Goal: Task Accomplishment & Management: Manage account settings

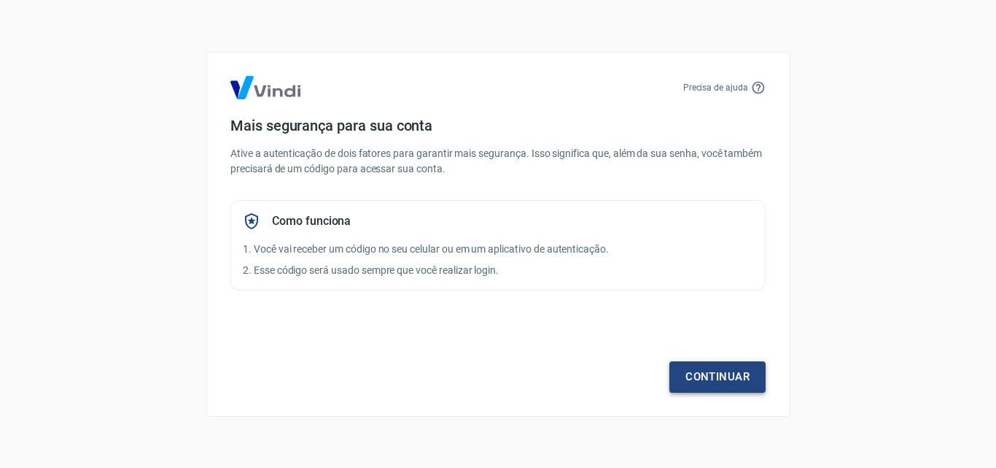
click at [686, 371] on link "Continuar" at bounding box center [718, 376] width 96 height 31
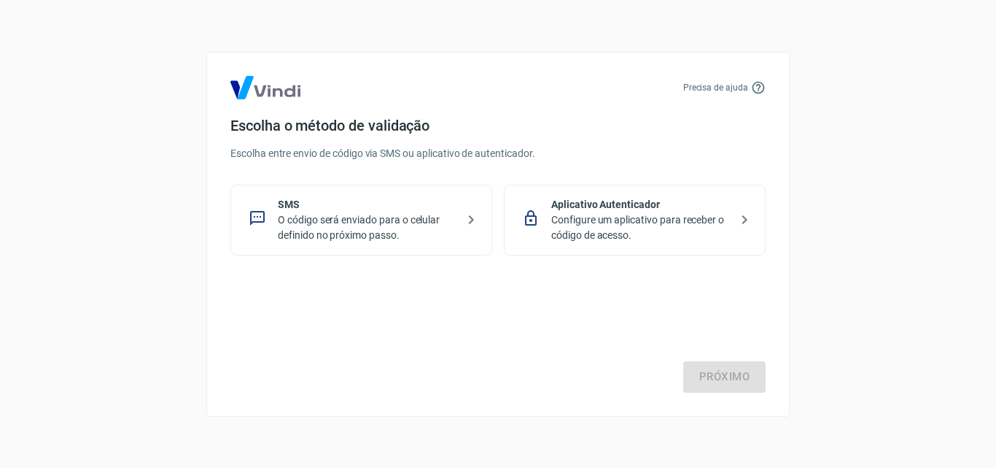
click at [404, 231] on p "O código será enviado para o celular definido no próximo passo." at bounding box center [367, 227] width 179 height 31
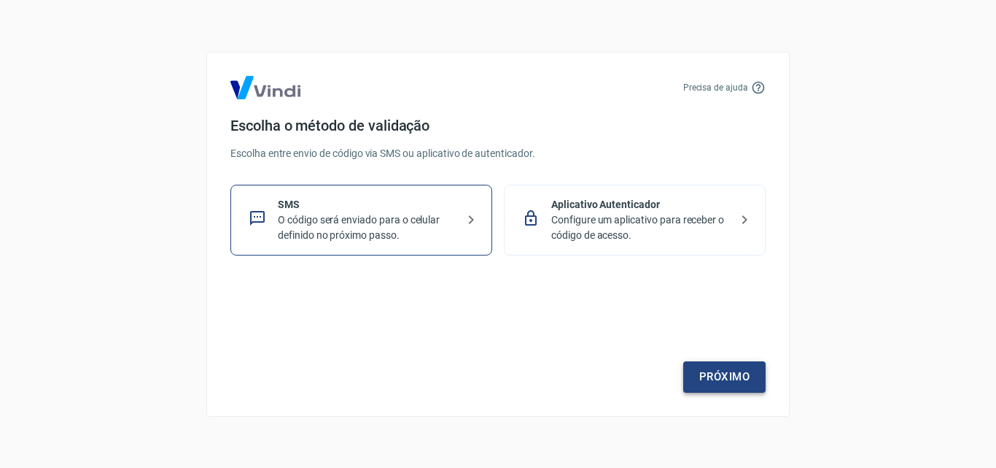
click at [716, 378] on link "Próximo" at bounding box center [724, 376] width 82 height 31
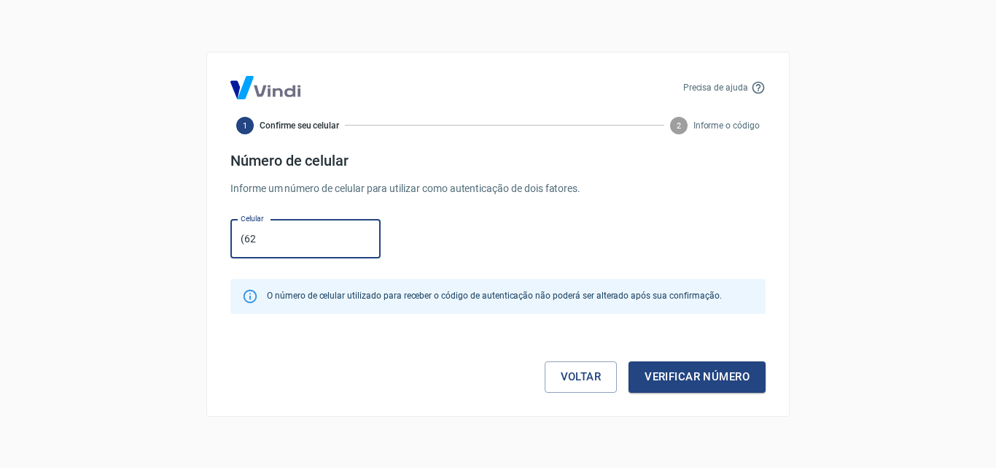
type input "[PHONE_NUMBER]"
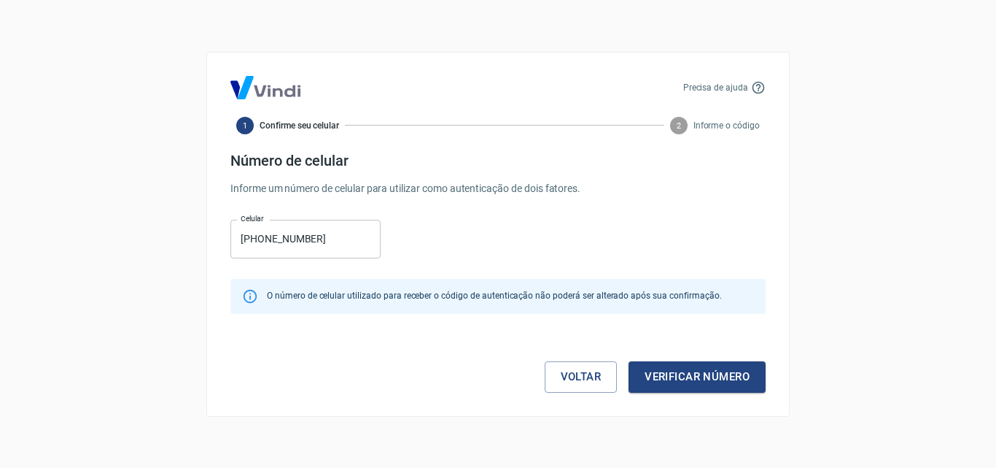
click at [416, 181] on p "Informe um número de celular para utilizar como autenticação de dois fatores." at bounding box center [497, 188] width 535 height 15
